Goal: Find specific page/section: Find specific page/section

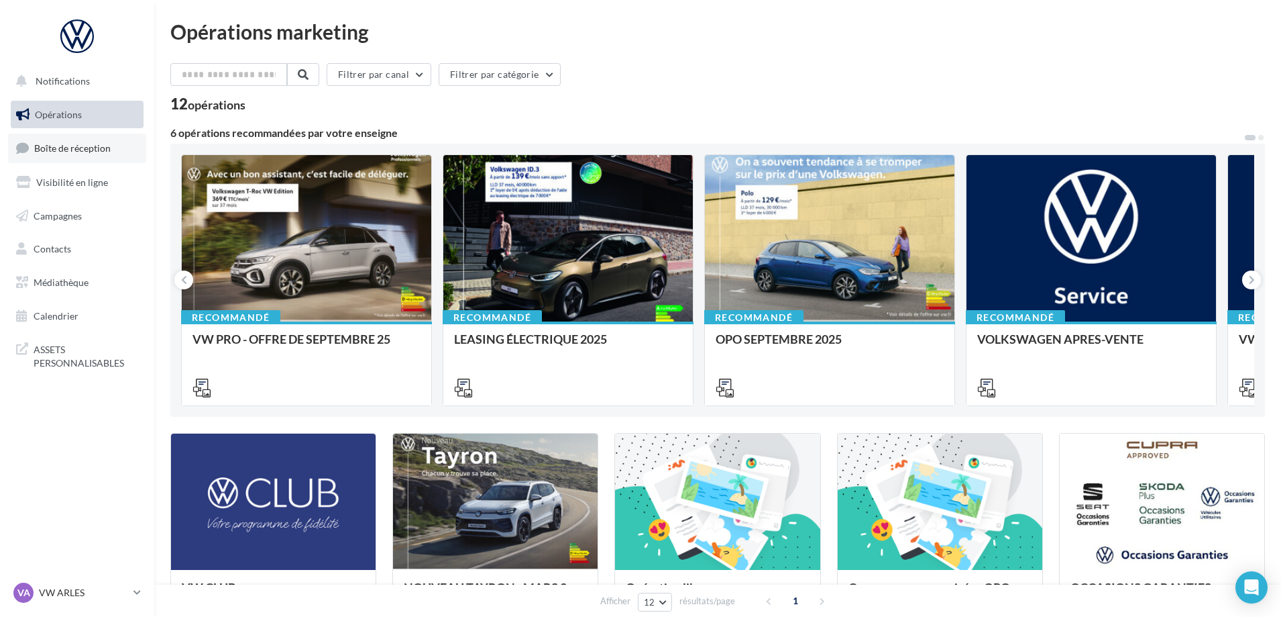
click at [78, 150] on span "Boîte de réception" at bounding box center [72, 147] width 76 height 11
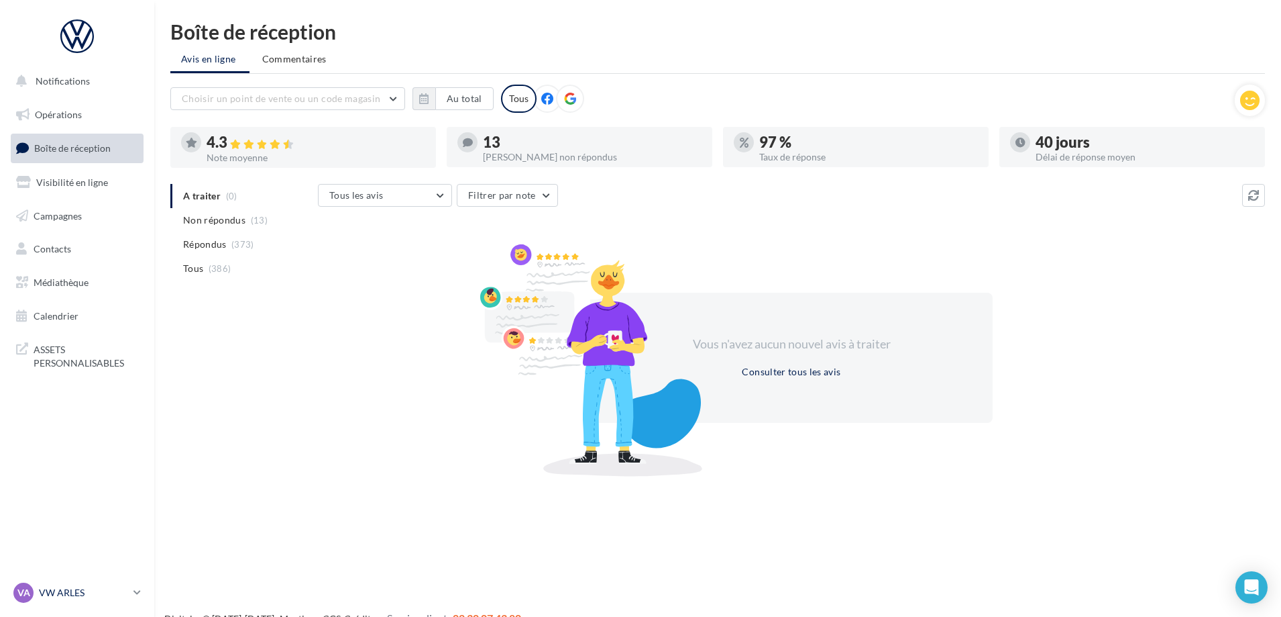
click at [139, 595] on icon at bounding box center [137, 591] width 7 height 11
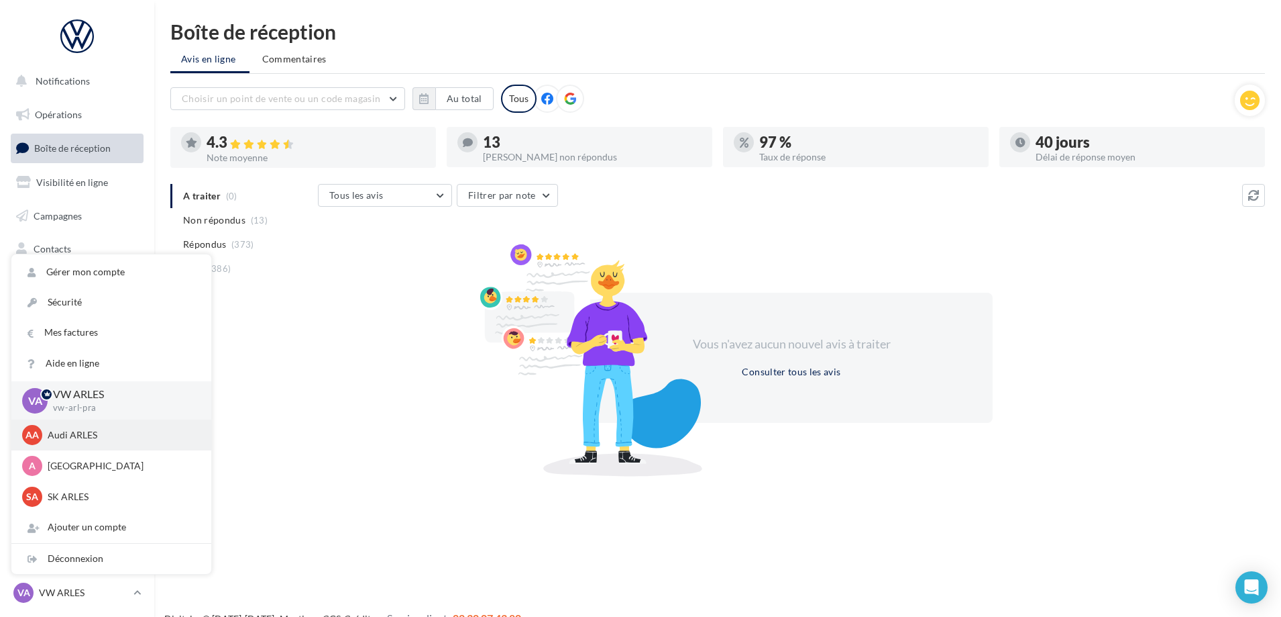
click at [61, 433] on p "Audi ARLES" at bounding box center [122, 434] width 148 height 13
